Goal: Information Seeking & Learning: Find specific fact

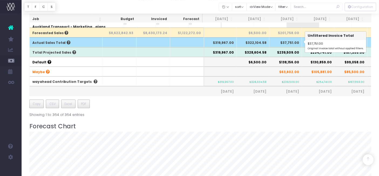
scroll to position [120, 0]
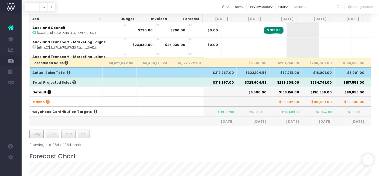
click at [279, 82] on th "$239,509.00" at bounding box center [286, 82] width 33 height 10
drag, startPoint x: 281, startPoint y: 81, endPoint x: 300, endPoint y: 81, distance: 19.4
click at [300, 81] on th "$239,509.00" at bounding box center [286, 82] width 33 height 10
click at [298, 82] on th "$239,509.00" at bounding box center [286, 82] width 33 height 10
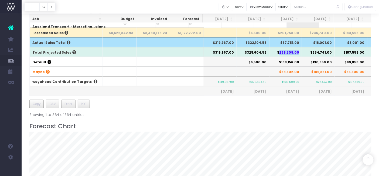
scroll to position [90, 0]
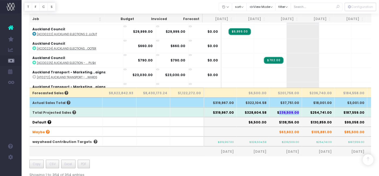
click at [300, 114] on th "$239,509.00" at bounding box center [286, 112] width 33 height 10
drag, startPoint x: 300, startPoint y: 110, endPoint x: 282, endPoint y: 109, distance: 18.6
click at [282, 109] on th "$239,509.00" at bounding box center [286, 112] width 33 height 10
click at [296, 111] on th "$239,509.00" at bounding box center [286, 112] width 33 height 10
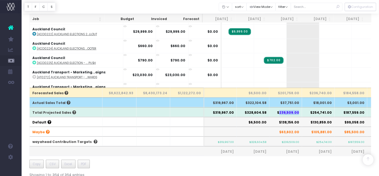
click at [301, 110] on th "$239,509.00" at bounding box center [286, 112] width 33 height 10
drag, startPoint x: 302, startPoint y: 111, endPoint x: 280, endPoint y: 110, distance: 21.3
click at [280, 110] on th "$239,509.00" at bounding box center [286, 112] width 33 height 10
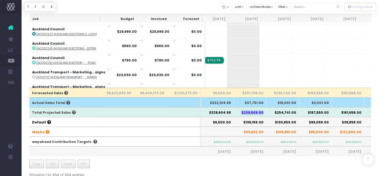
scroll to position [0, 60]
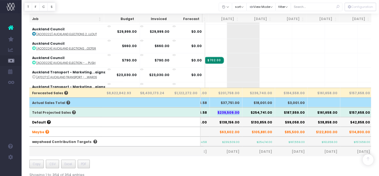
click at [277, 126] on th "$85,500.00" at bounding box center [291, 131] width 33 height 10
drag, startPoint x: 220, startPoint y: 112, endPoint x: 305, endPoint y: 113, distance: 85.1
click at [305, 113] on tr "Total Projected Sales $319,967.00 $328,604.58 $239,509.00 $254,741.00 $187,559.…" at bounding box center [286, 112] width 633 height 10
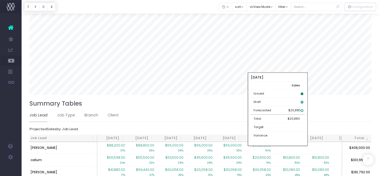
scroll to position [257, 0]
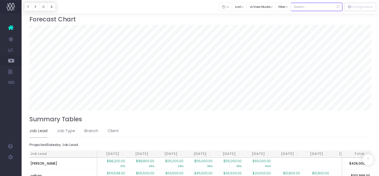
click at [306, 6] on input "text" at bounding box center [317, 7] width 52 height 8
type input "audo"
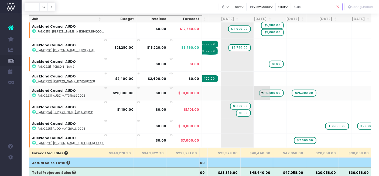
scroll to position [144, 60]
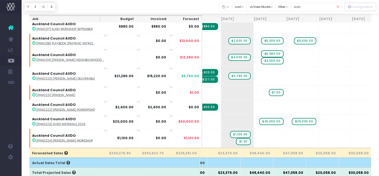
click at [340, 5] on icon at bounding box center [338, 6] width 9 height 11
click at [339, 6] on icon at bounding box center [338, 6] width 9 height 11
click at [338, 5] on icon at bounding box center [338, 6] width 9 height 11
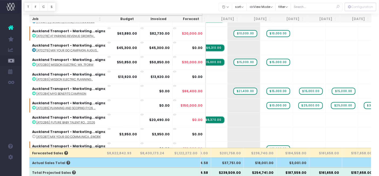
click at [338, 5] on icon at bounding box center [338, 6] width 9 height 11
click at [308, 7] on input "text" at bounding box center [317, 7] width 52 height 8
click at [302, 8] on input "text" at bounding box center [317, 7] width 52 height 8
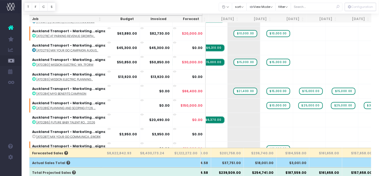
click at [271, 157] on th "$236,740.00" at bounding box center [260, 152] width 33 height 10
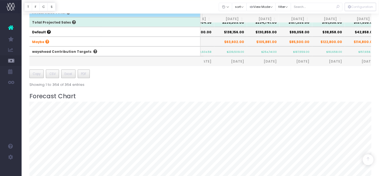
scroll to position [120, 0]
